Goal: Find specific page/section: Find specific page/section

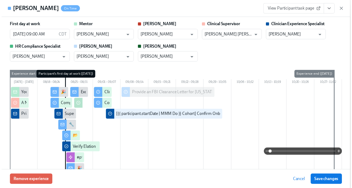
scroll to position [410, 0]
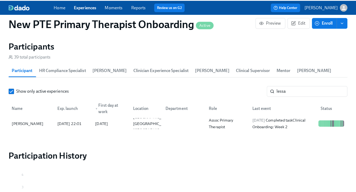
scroll to position [0, 3347]
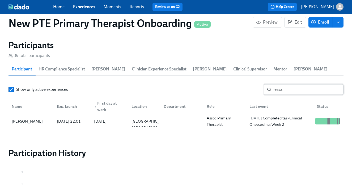
click at [298, 90] on input "lessa" at bounding box center [308, 89] width 70 height 11
type input "l"
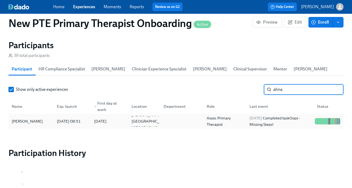
type input "ahna"
click at [32, 125] on div "[PERSON_NAME]" at bounding box center [31, 121] width 43 height 11
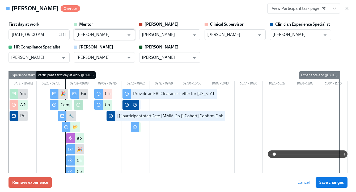
click at [117, 35] on input "[PERSON_NAME]" at bounding box center [100, 34] width 48 height 11
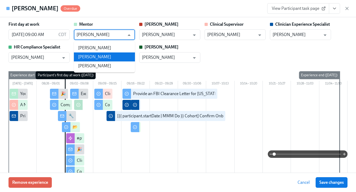
click at [114, 56] on li "[PERSON_NAME]" at bounding box center [104, 57] width 61 height 9
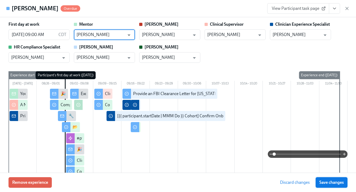
type input "[PERSON_NAME]"
click at [337, 182] on span "Save changes" at bounding box center [331, 182] width 24 height 5
type input "[PERSON_NAME]"
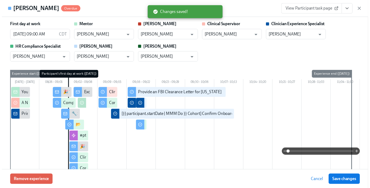
scroll to position [0, 3333]
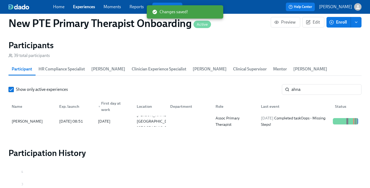
scroll to position [0, 3329]
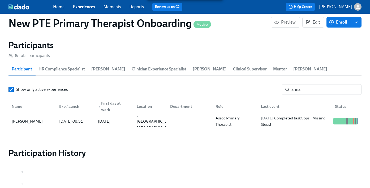
click at [88, 2] on div "Home Experiences Moments Reports Review us on G2 Help Center [PERSON_NAME]" at bounding box center [185, 7] width 370 height 14
click at [86, 6] on link "Experiences" at bounding box center [84, 6] width 22 height 5
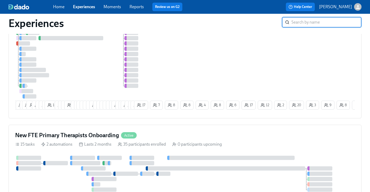
scroll to position [224, 0]
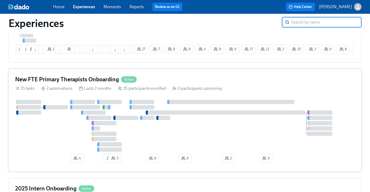
click at [162, 84] on div "New FTE Primary Therapists Onboarding Active" at bounding box center [185, 80] width 340 height 8
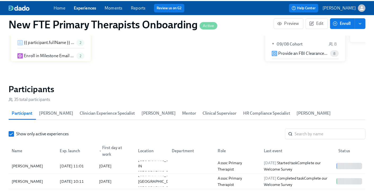
scroll to position [480, 0]
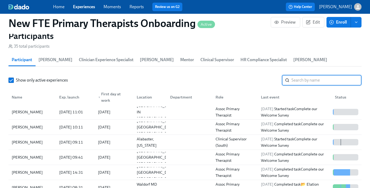
click at [301, 79] on input "search" at bounding box center [326, 80] width 70 height 11
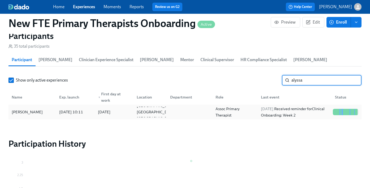
click at [24, 110] on div "[PERSON_NAME]" at bounding box center [27, 112] width 35 height 6
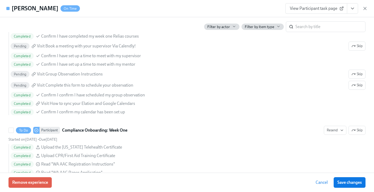
scroll to position [712, 0]
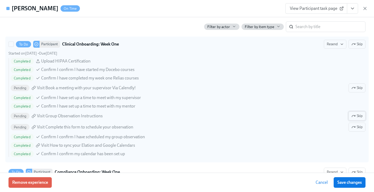
click at [355, 116] on span "Skip" at bounding box center [356, 116] width 11 height 5
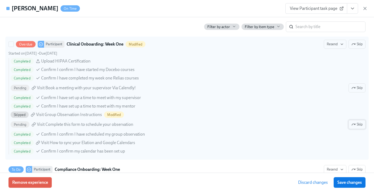
click at [355, 126] on span "Skip" at bounding box center [356, 124] width 11 height 5
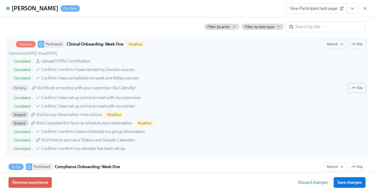
click at [355, 88] on button "Skip" at bounding box center [356, 88] width 17 height 9
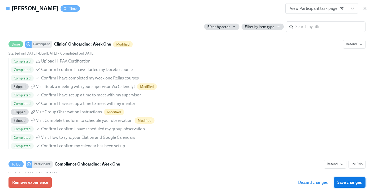
click at [354, 181] on span "Save changes" at bounding box center [349, 182] width 24 height 5
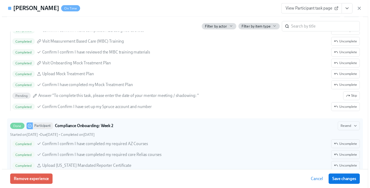
scroll to position [1071, 0]
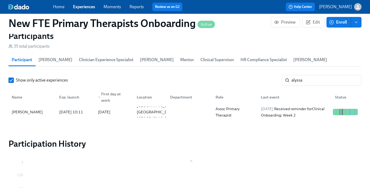
scroll to position [0, 3580]
click at [312, 79] on input "alyssa" at bounding box center [326, 80] width 70 height 11
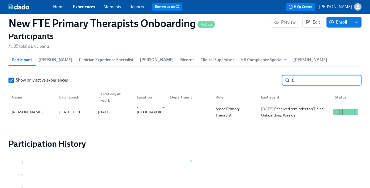
type input "a"
type input "m"
type input "alyssa"
click at [87, 11] on div "Home Experiences Moments Reports Review us on G2" at bounding box center [130, 7] width 154 height 8
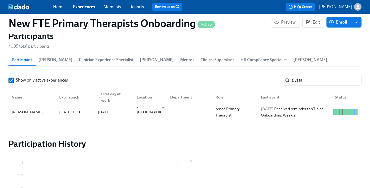
click at [89, 9] on link "Experiences" at bounding box center [84, 6] width 22 height 5
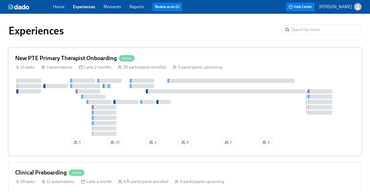
click at [182, 56] on div "New PTE Primary Therapist Onboarding Active" at bounding box center [185, 58] width 340 height 8
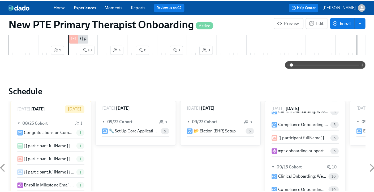
scroll to position [465, 0]
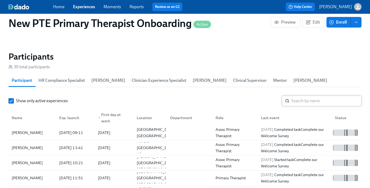
click at [303, 100] on input "search" at bounding box center [326, 101] width 70 height 11
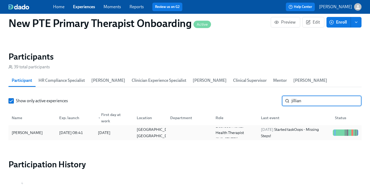
type input "jillian"
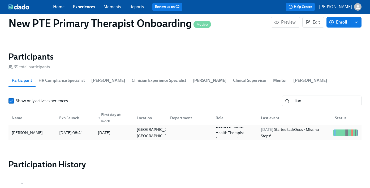
click at [39, 136] on div "[PERSON_NAME]" at bounding box center [27, 133] width 35 height 6
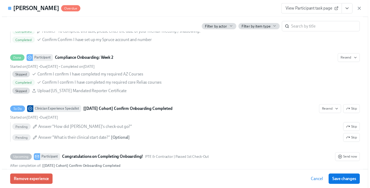
scroll to position [963, 0]
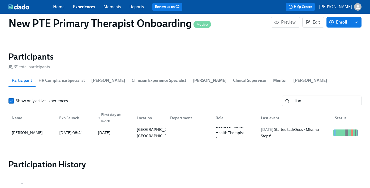
click at [85, 5] on link "Experiences" at bounding box center [84, 6] width 22 height 5
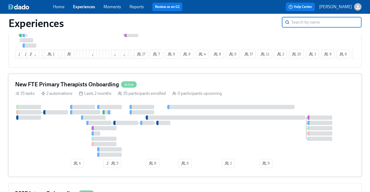
scroll to position [218, 0]
click at [162, 84] on div "New FTE Primary Therapists Onboarding Active" at bounding box center [185, 85] width 340 height 8
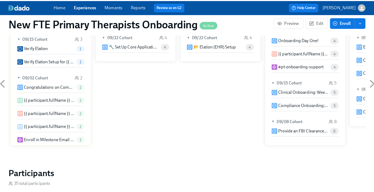
scroll to position [486, 0]
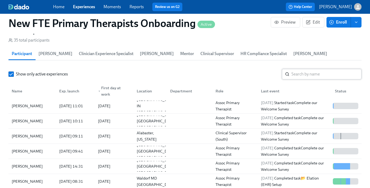
click at [317, 74] on input "search" at bounding box center [326, 74] width 70 height 11
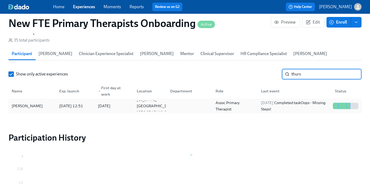
type input "thurs"
click at [30, 104] on div "[PERSON_NAME]" at bounding box center [27, 106] width 35 height 6
